Goal: Information Seeking & Learning: Learn about a topic

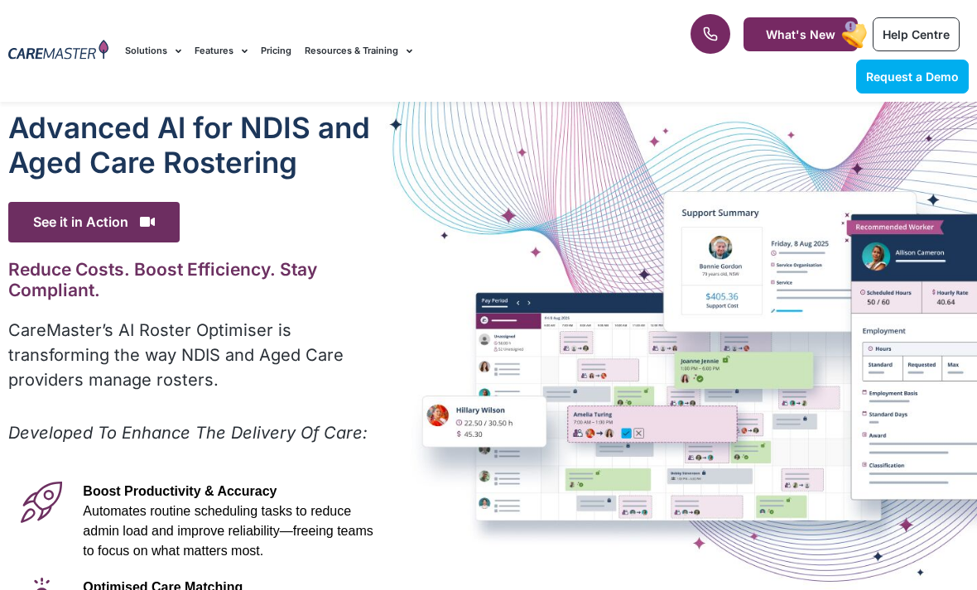
click at [362, 103] on div "Advanced Al for NDIS and Aged Care Rostering See it in Action Video Player [URL…" at bounding box center [200, 532] width 401 height 860
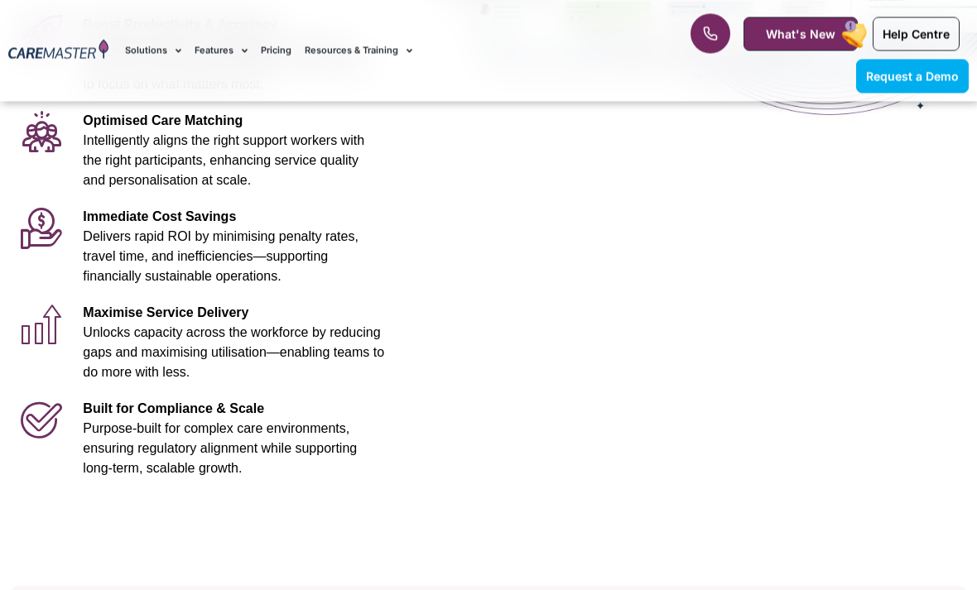
scroll to position [467, 0]
click at [334, 12] on div "Request a Demo Solutions AI Roster Optimiser NDIS Software for Small Providers …" at bounding box center [374, 51] width 515 height 102
click at [321, 34] on link "Resources & Training" at bounding box center [359, 50] width 108 height 55
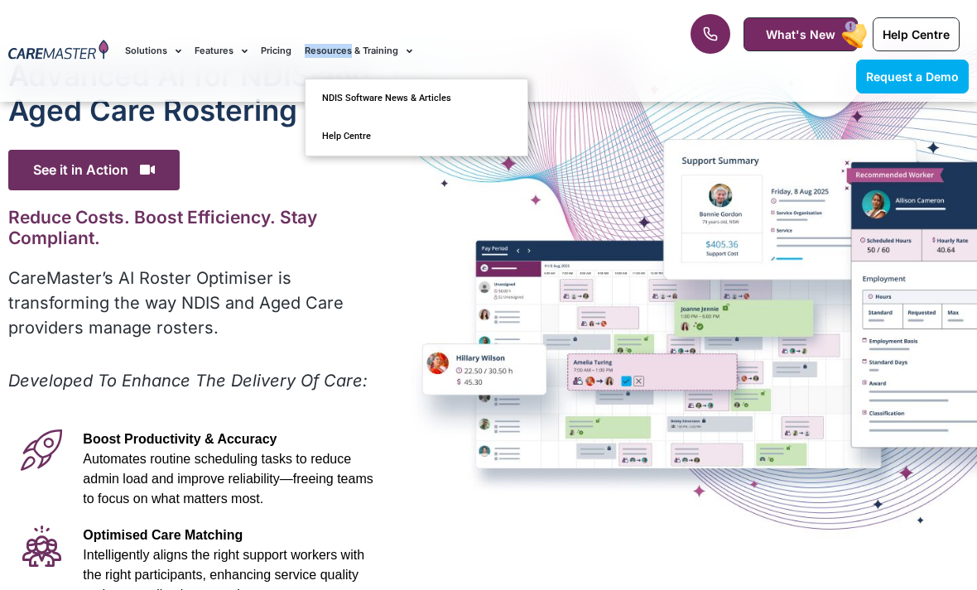
scroll to position [0, 0]
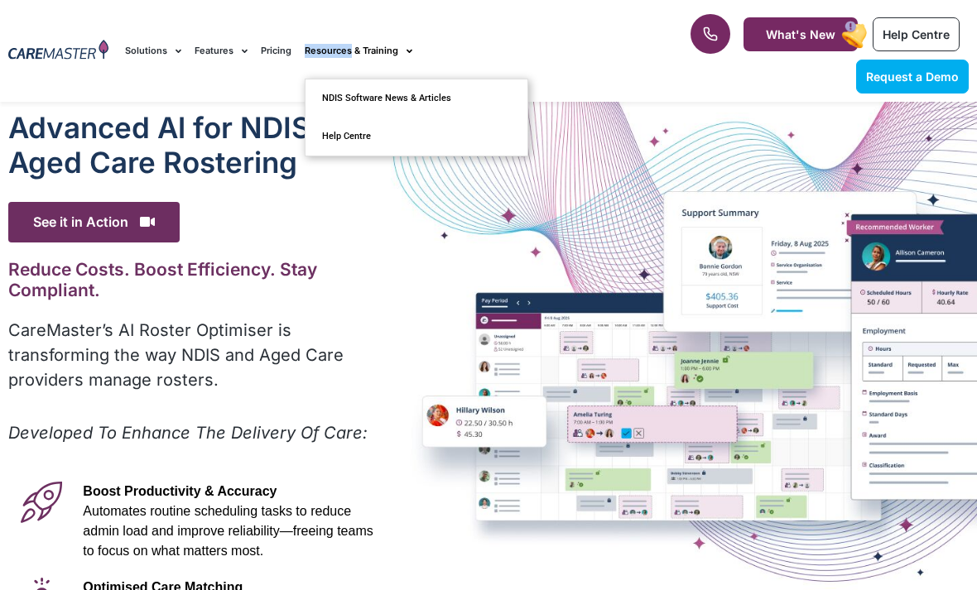
click at [113, 17] on div at bounding box center [58, 51] width 117 height 102
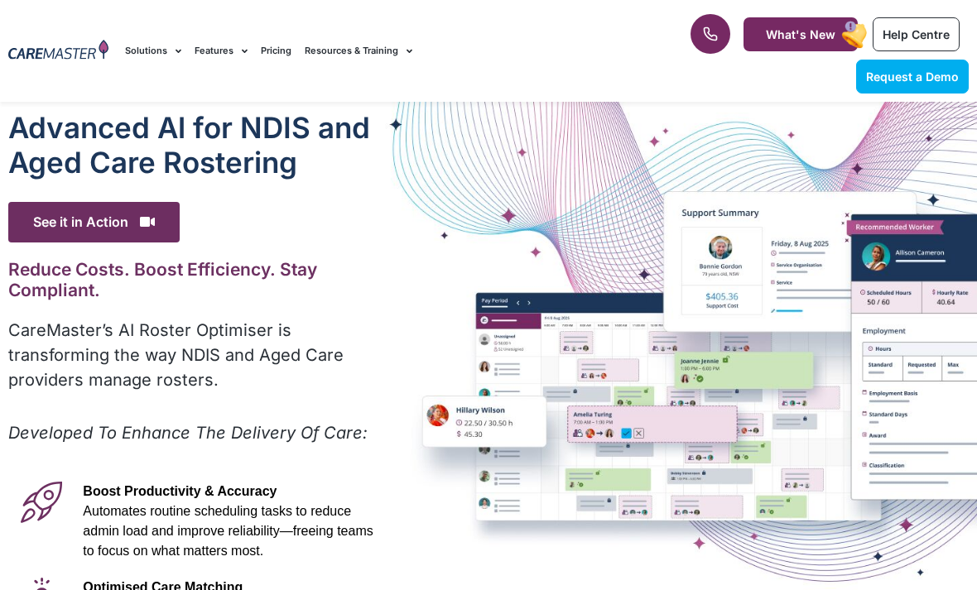
click at [386, 176] on h1 "Advanced Al for NDIS and Aged Care Rostering" at bounding box center [200, 145] width 384 height 70
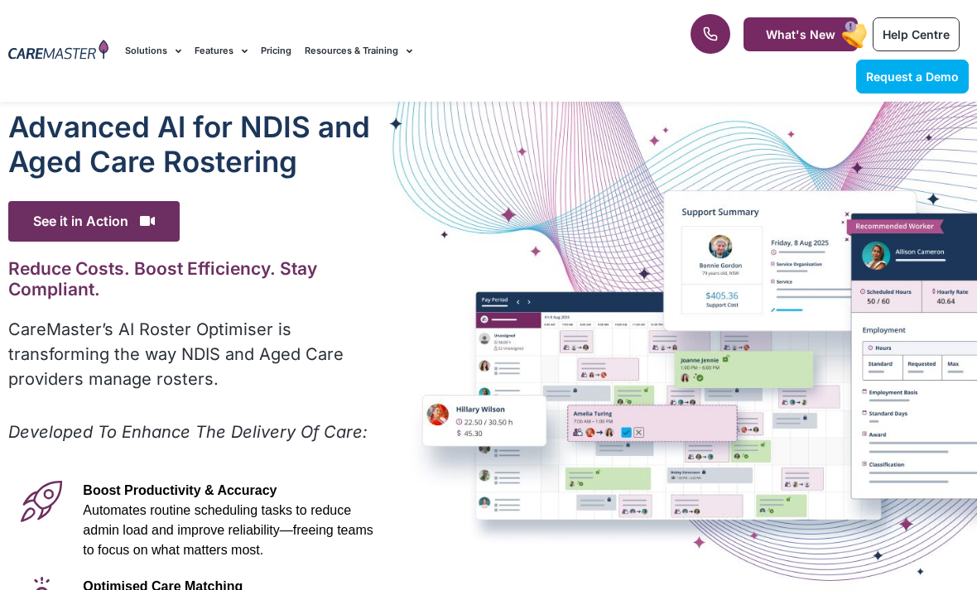
click at [435, 169] on div "Advanced Al for NDIS and Aged Care Rostering See it in Action Video Player [URL…" at bounding box center [488, 531] width 977 height 860
